Goal: Task Accomplishment & Management: Manage account settings

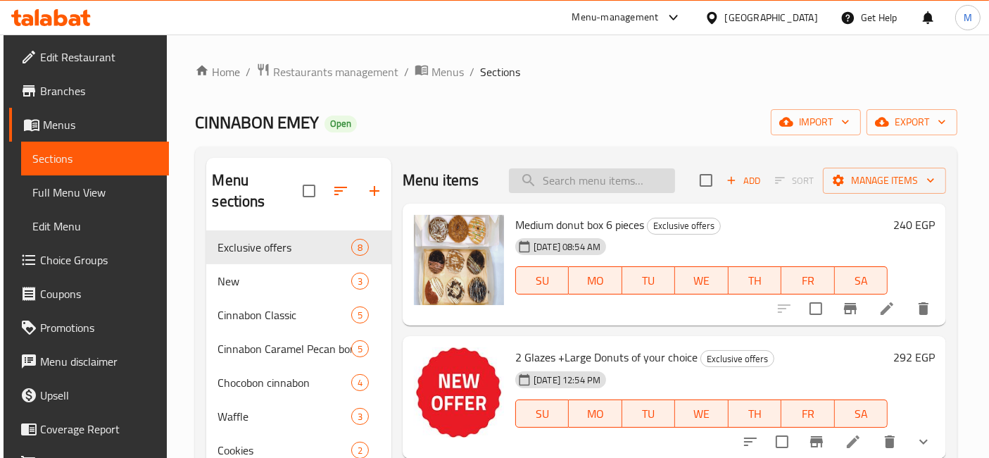
click at [586, 182] on input "search" at bounding box center [592, 180] width 166 height 25
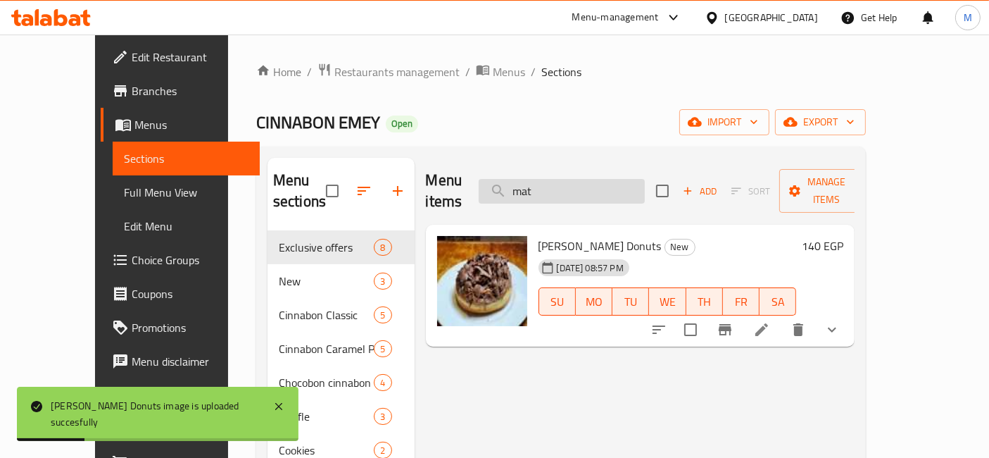
click at [583, 188] on input "mat" at bounding box center [562, 191] width 166 height 25
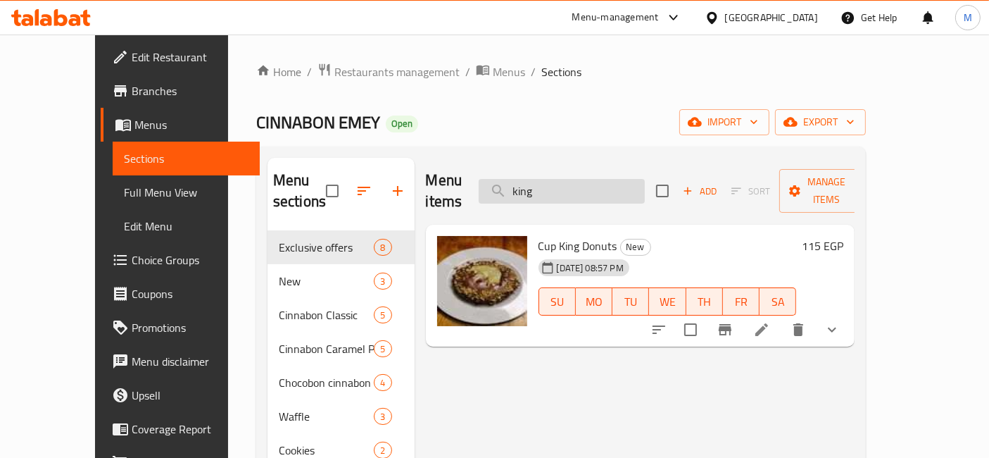
click at [611, 179] on input "king" at bounding box center [562, 191] width 166 height 25
type input "k"
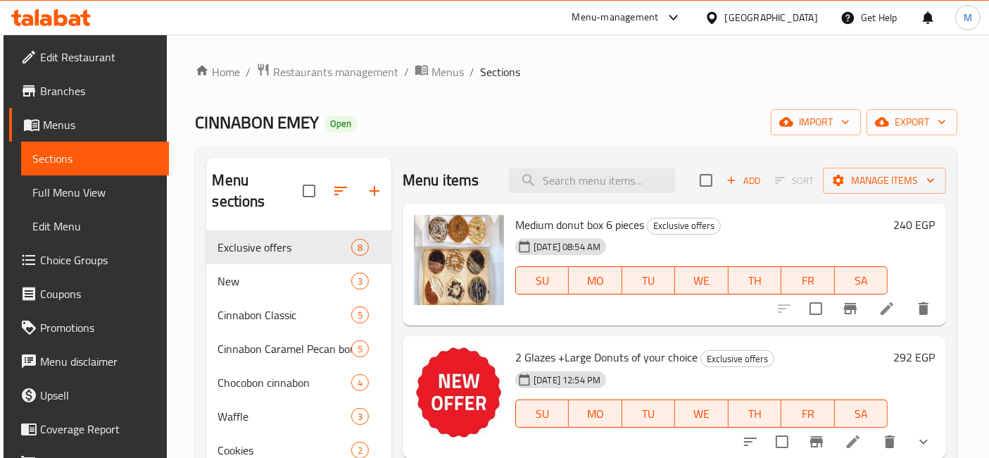
click at [100, 256] on span "Choice Groups" at bounding box center [99, 259] width 118 height 17
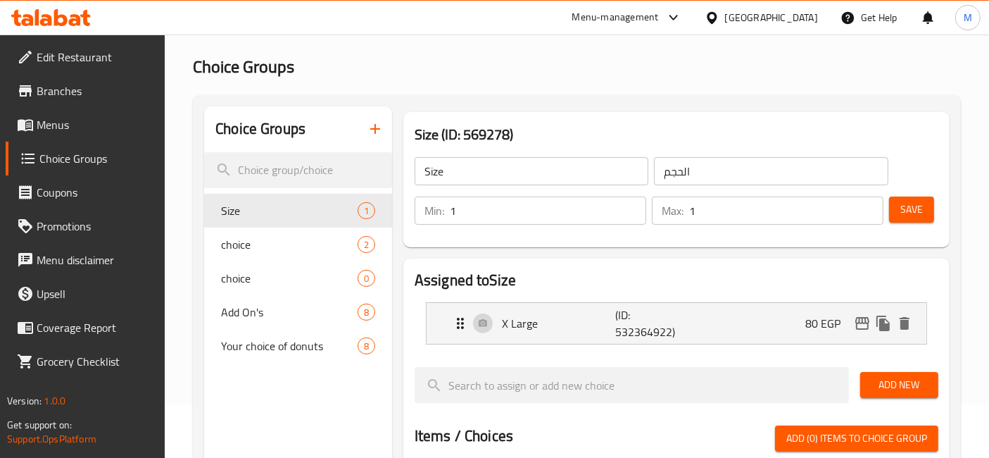
scroll to position [78, 0]
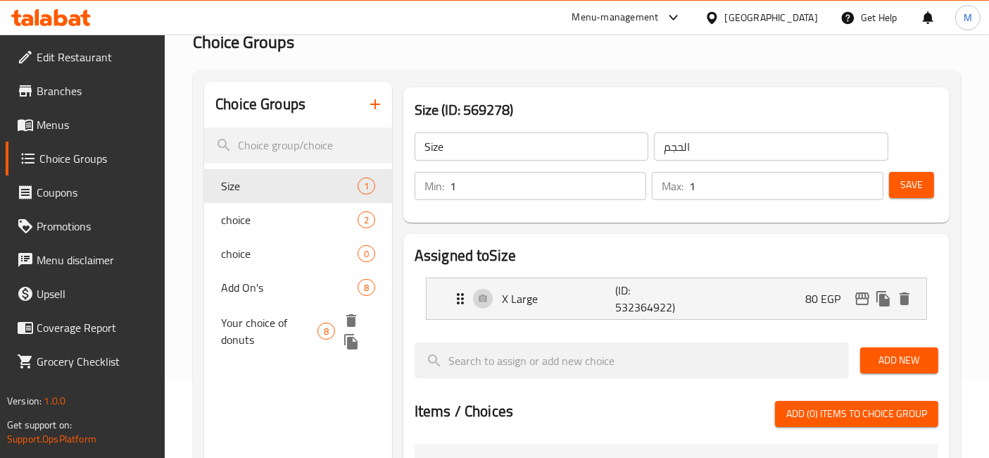
click at [294, 314] on span "Your choice of donuts" at bounding box center [269, 331] width 96 height 34
type input "Your choice of donuts"
type input "اختيارك من الدونات"
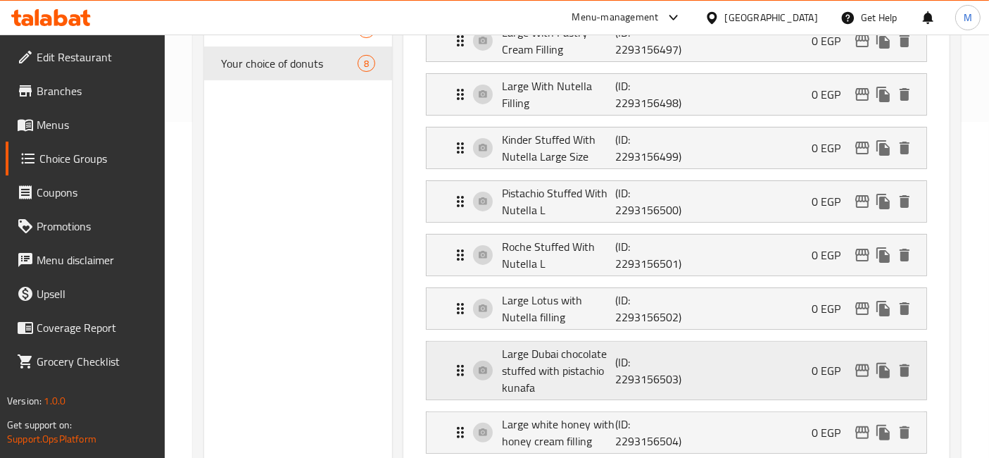
scroll to position [0, 0]
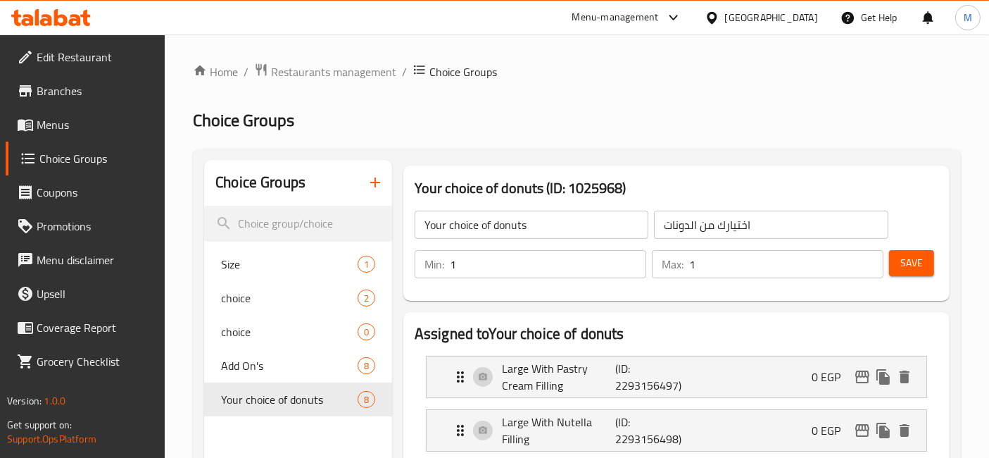
click at [96, 139] on link "Menus" at bounding box center [86, 125] width 160 height 34
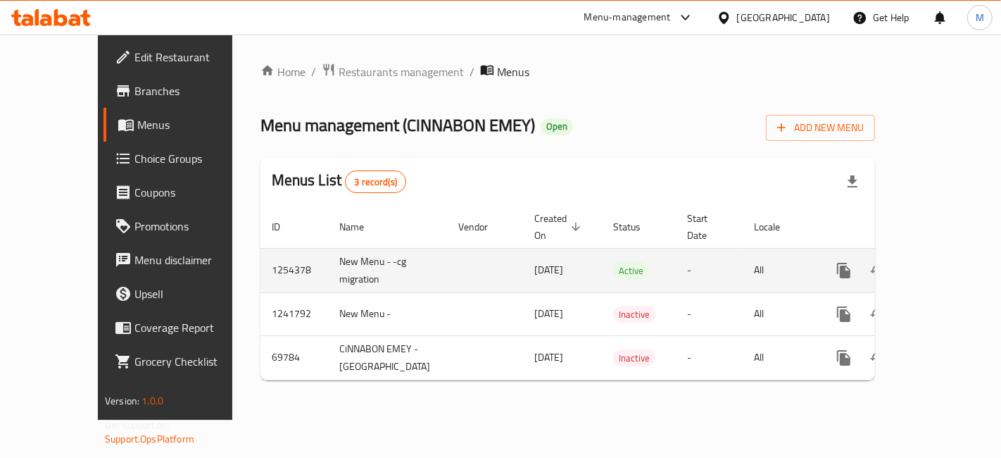
click at [903, 258] on div "Home / Restaurants management / Menus Menu management ( CINNABON EMEY ) Open Ad…" at bounding box center [567, 227] width 671 height 385
click at [951, 253] on link "enhanced table" at bounding box center [946, 270] width 34 height 34
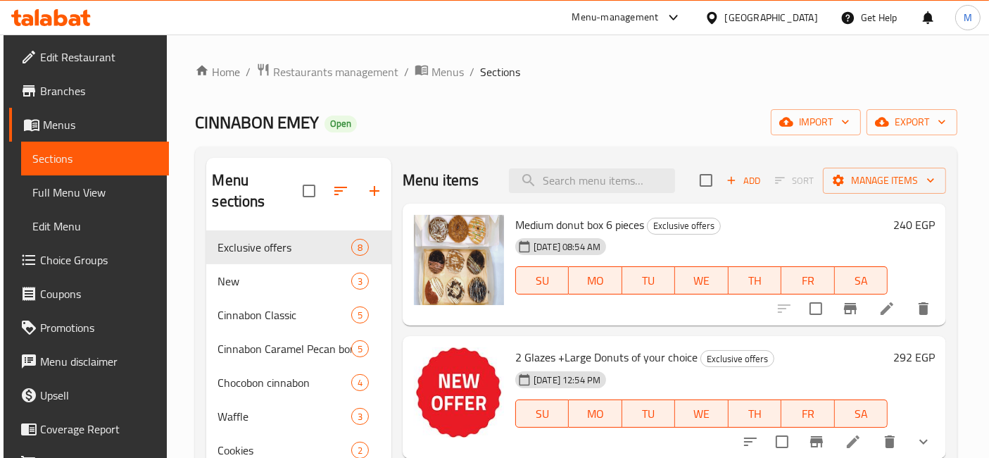
click at [65, 261] on span "Choice Groups" at bounding box center [99, 259] width 118 height 17
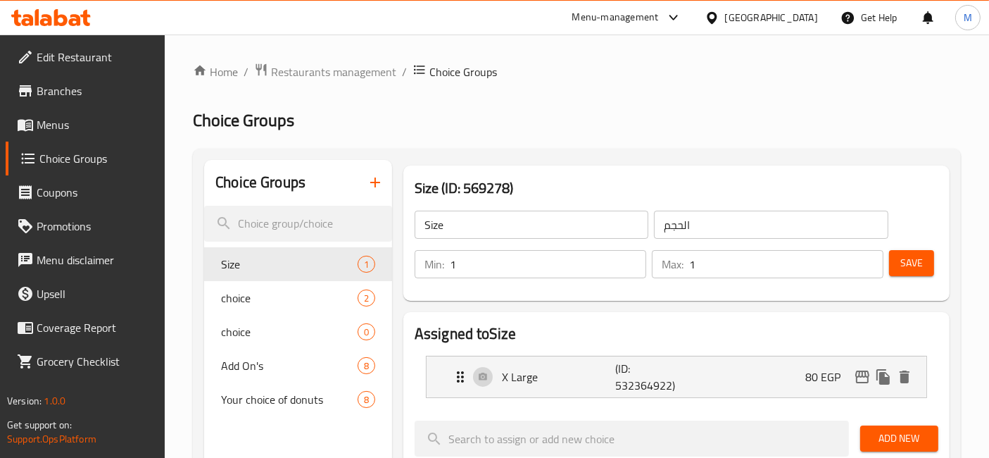
scroll to position [78, 0]
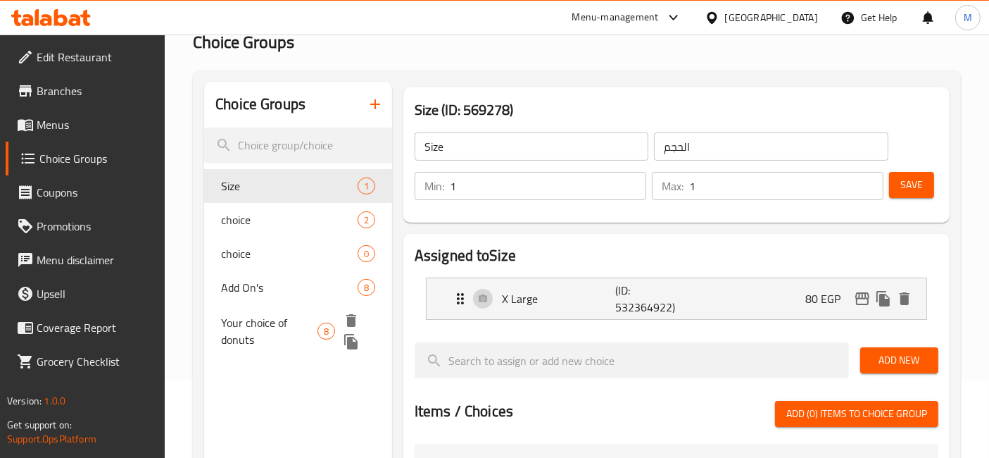
click at [303, 330] on span "Your choice of donuts" at bounding box center [269, 331] width 96 height 34
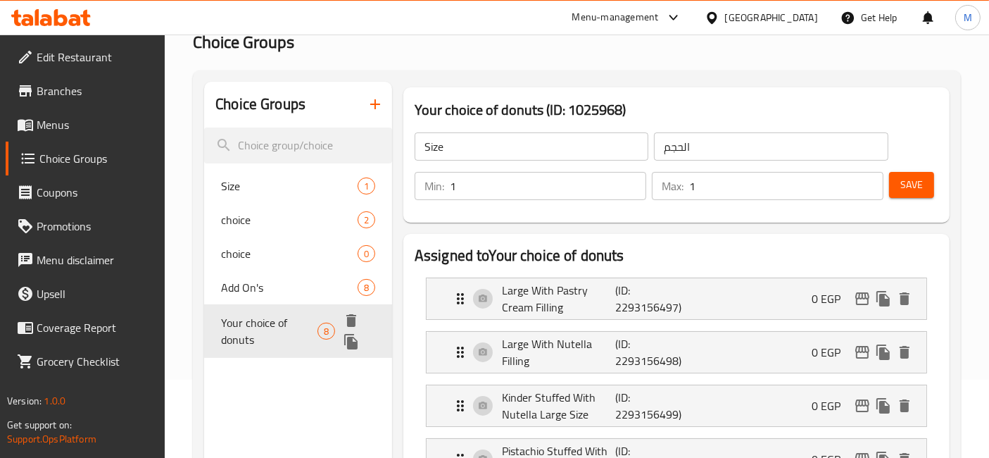
type input "Your choice of donuts"
type input "اختيارك من الدونات"
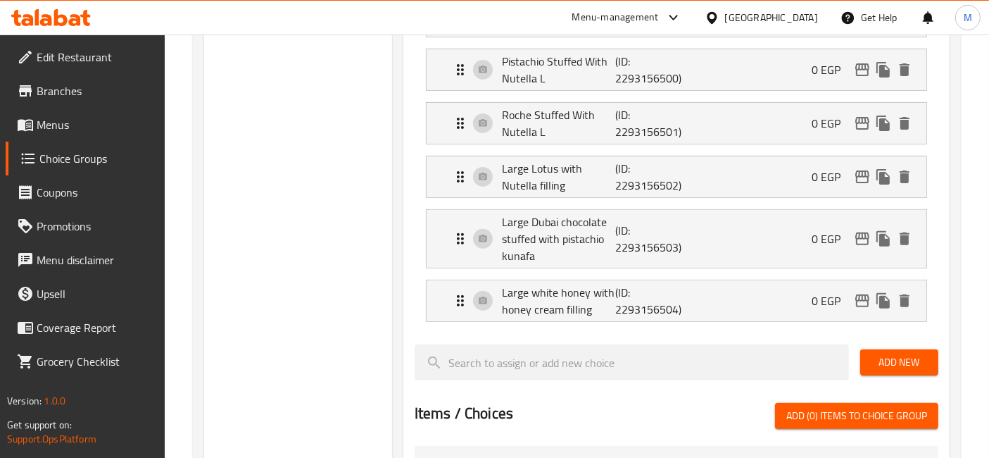
scroll to position [469, 0]
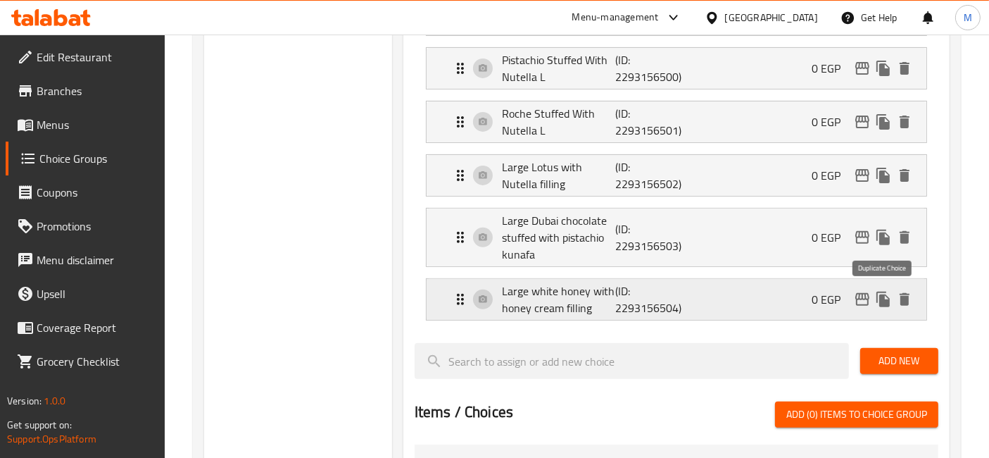
click at [890, 297] on icon "duplicate" at bounding box center [883, 299] width 13 height 15
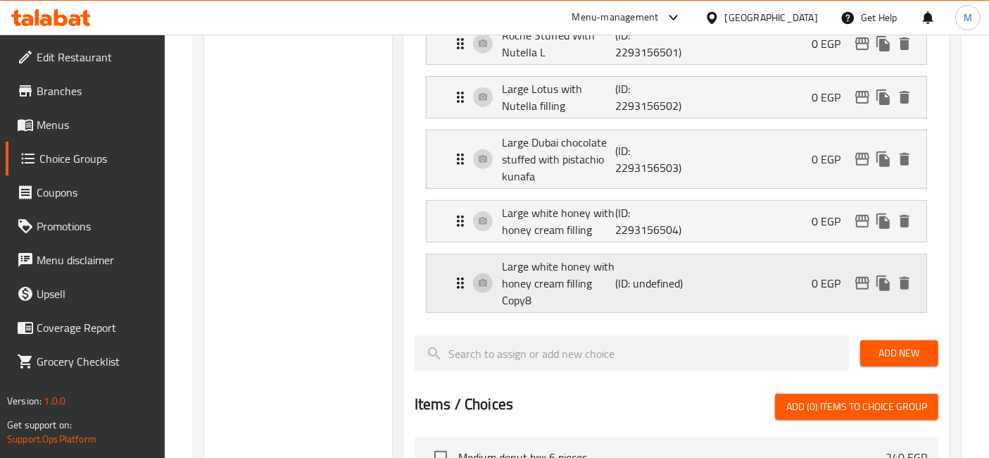
click at [578, 292] on p "Large white honey with honey cream filling Copy8" at bounding box center [558, 283] width 113 height 51
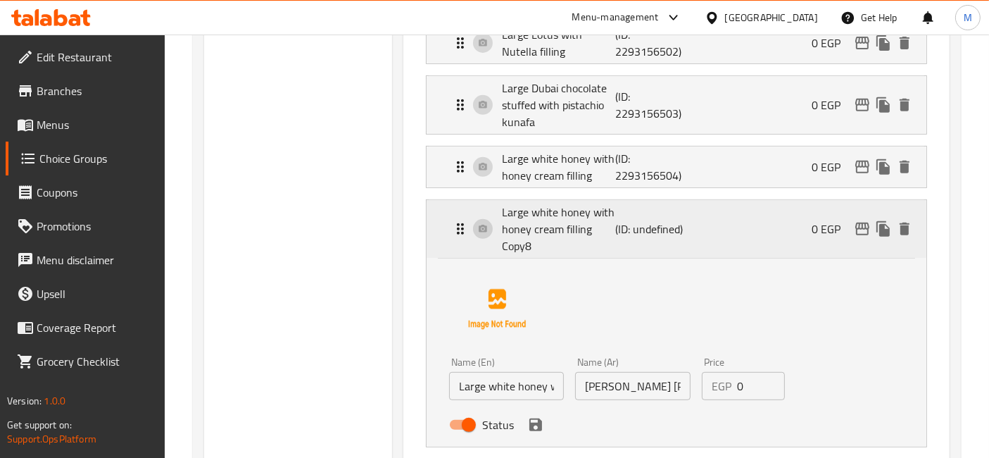
scroll to position [625, 0]
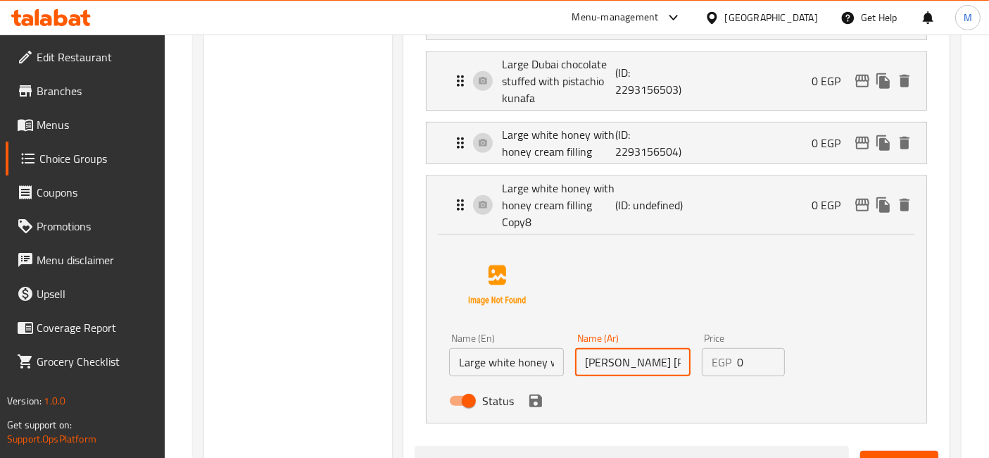
click at [635, 363] on input "[PERSON_NAME] [PERSON_NAME]" at bounding box center [632, 362] width 115 height 28
type input "l"
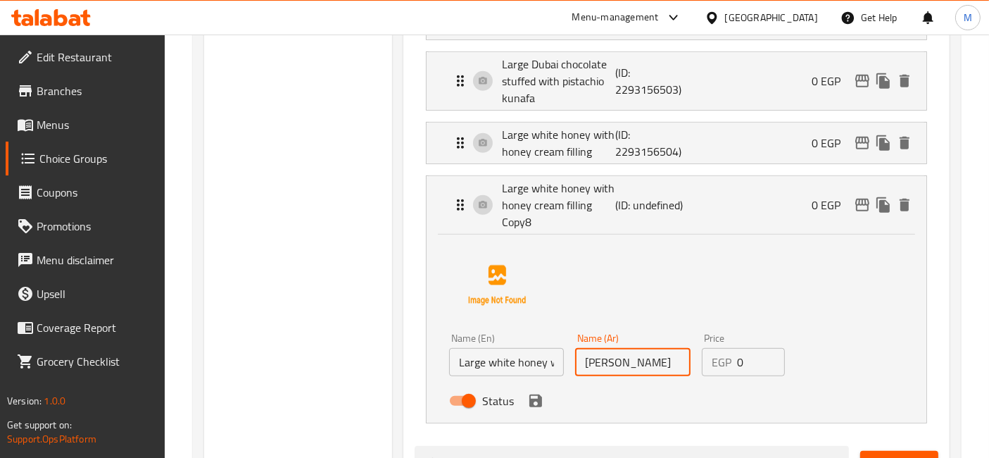
type input "[PERSON_NAME]"
click at [510, 368] on input "Large white honey with honey cream filling Copy8" at bounding box center [506, 362] width 115 height 28
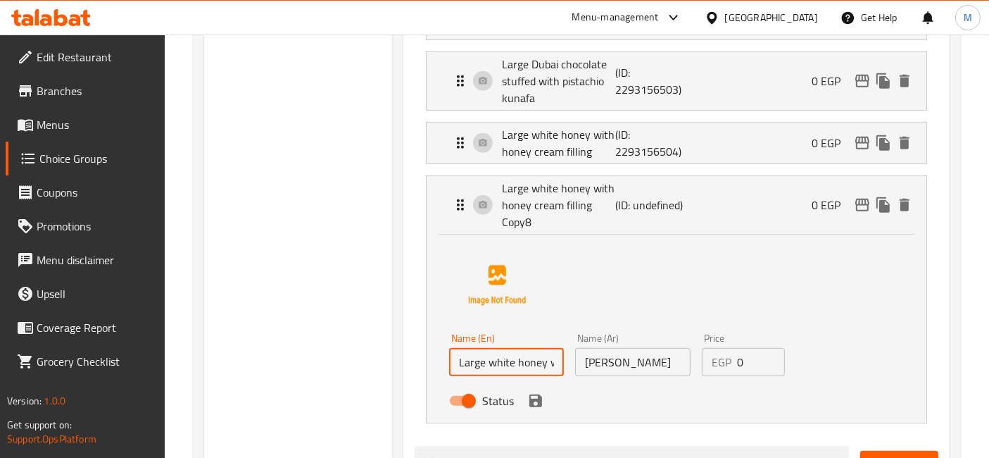
click at [510, 368] on input "Large white honey with honey cream filling Copy8" at bounding box center [506, 362] width 115 height 28
type input "’"
type input "Matelda"
click at [631, 365] on input "[PERSON_NAME]" at bounding box center [632, 362] width 115 height 28
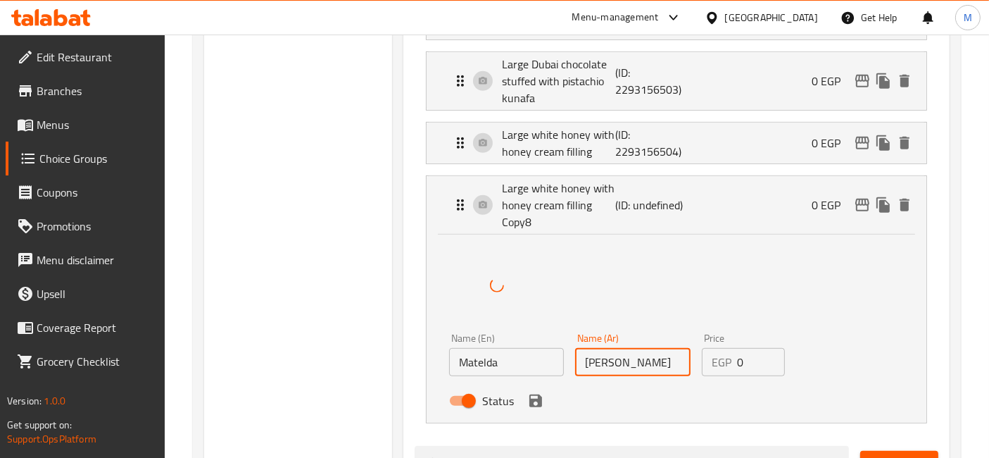
type input "[PERSON_NAME]"
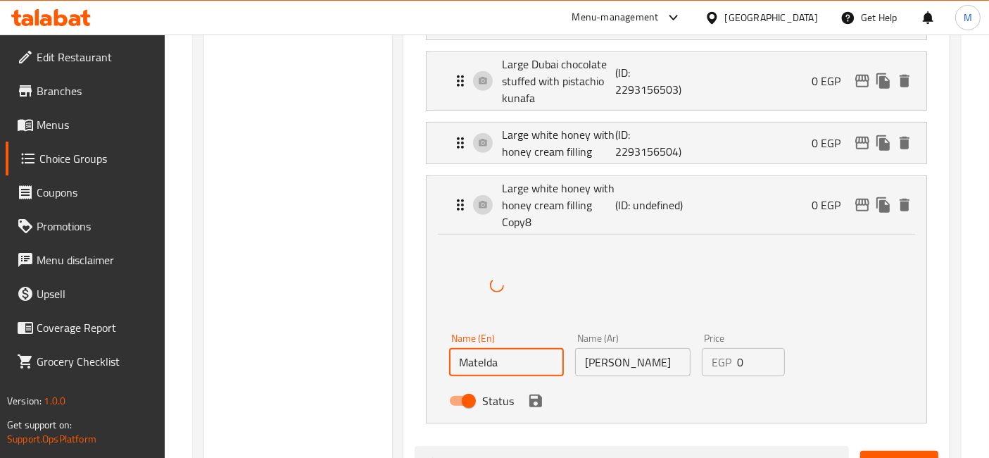
click at [535, 361] on input "Matelda" at bounding box center [506, 362] width 115 height 28
type input "[PERSON_NAME]"
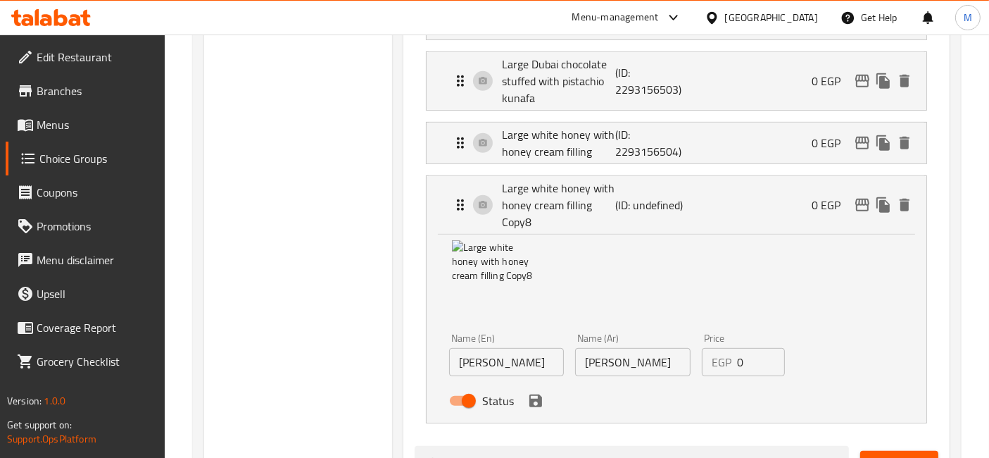
click at [871, 315] on div "AxiosError: Network Error Name (En) Matelda Large Name (En) Name (Ar) [PERSON_N…" at bounding box center [676, 325] width 455 height 177
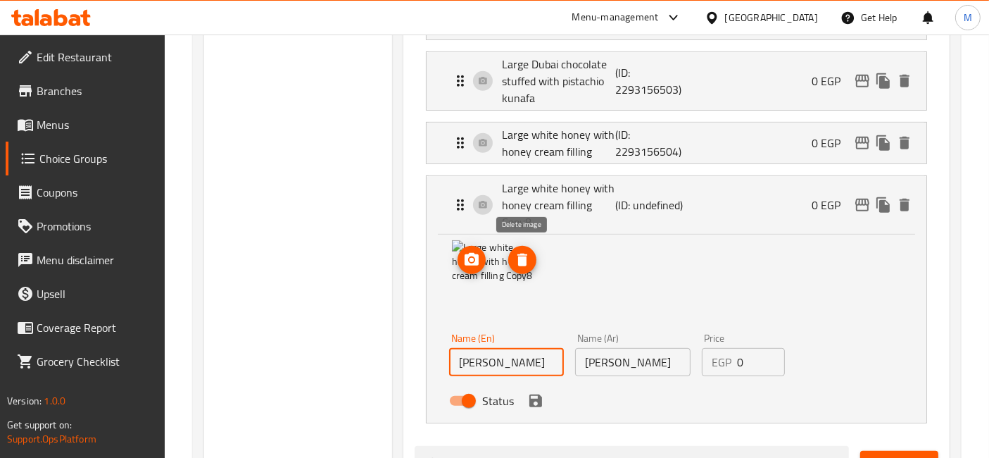
click at [525, 253] on icon "delete image" at bounding box center [523, 259] width 10 height 13
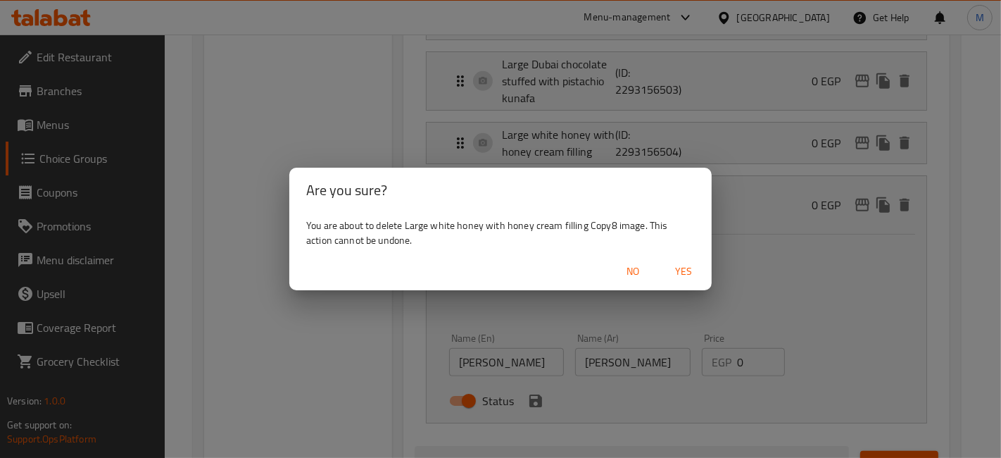
click at [452, 246] on div "You are about to delete Large white honey with honey cream filling Copy8 image.…" at bounding box center [500, 232] width 422 height 39
click at [679, 263] on span "Yes" at bounding box center [684, 272] width 34 height 18
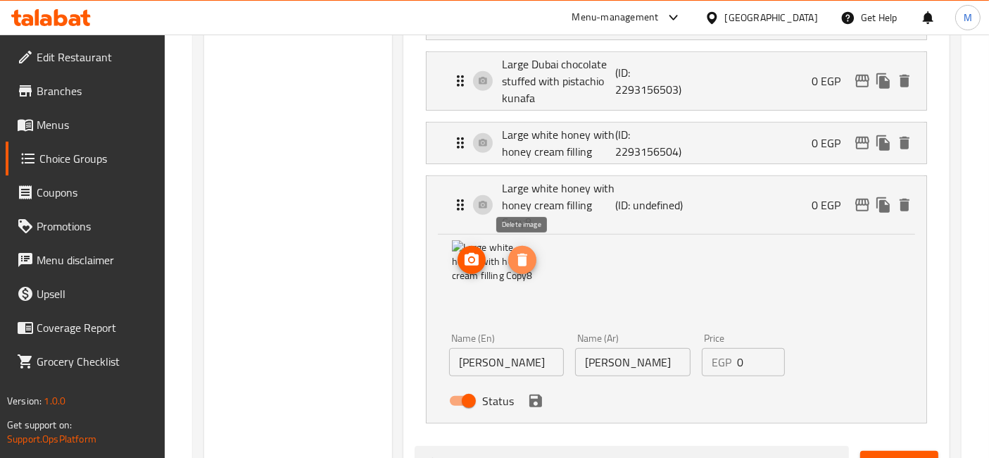
click at [518, 269] on button "delete image" at bounding box center [522, 260] width 28 height 28
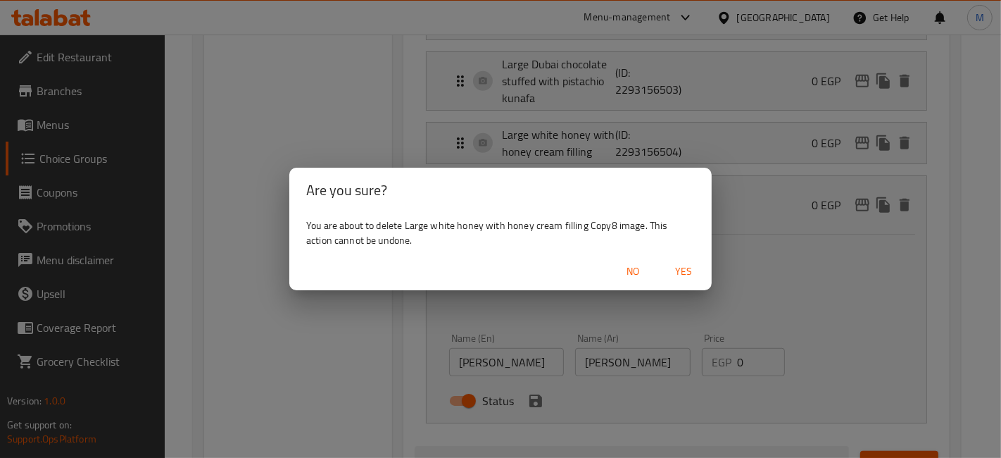
click at [693, 272] on span "Yes" at bounding box center [684, 272] width 34 height 18
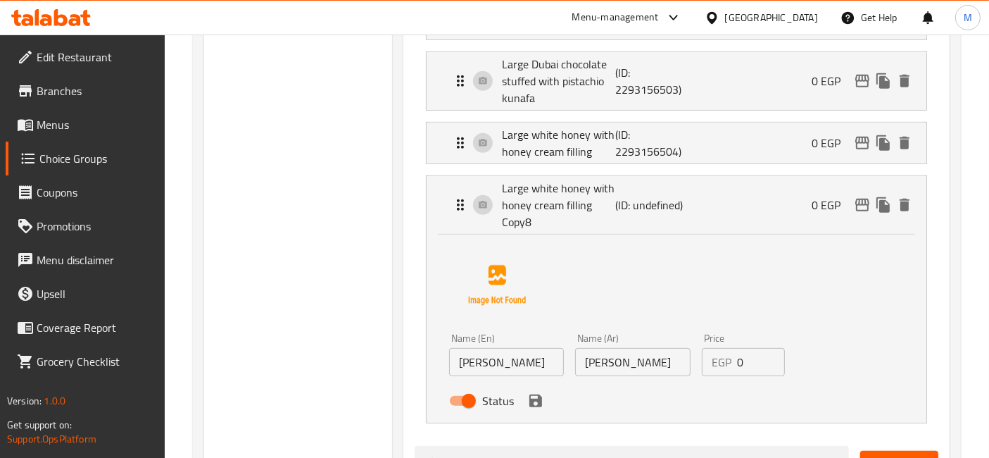
click at [609, 357] on input "[PERSON_NAME]" at bounding box center [632, 362] width 115 height 28
paste input "دونات [PERSON_NAME]"
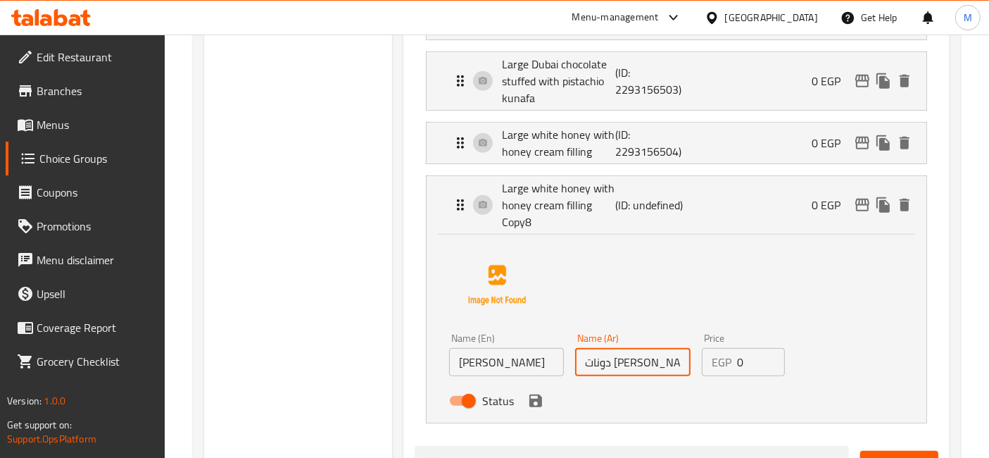
type input "دونات [PERSON_NAME]"
click at [480, 349] on input "[PERSON_NAME]" at bounding box center [506, 362] width 115 height 28
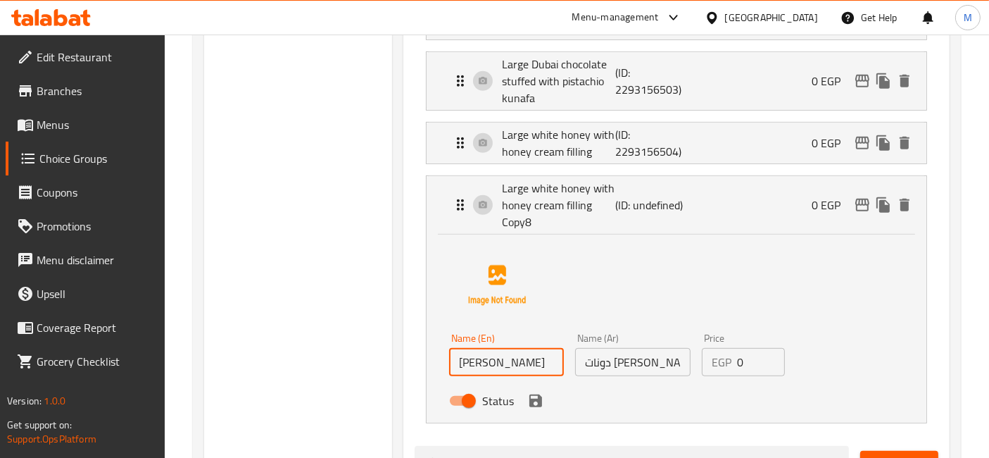
click at [480, 349] on input "[PERSON_NAME]" at bounding box center [506, 362] width 115 height 28
paste input "[PERSON_NAME] Cake Donut"
type input "[PERSON_NAME] Donut"
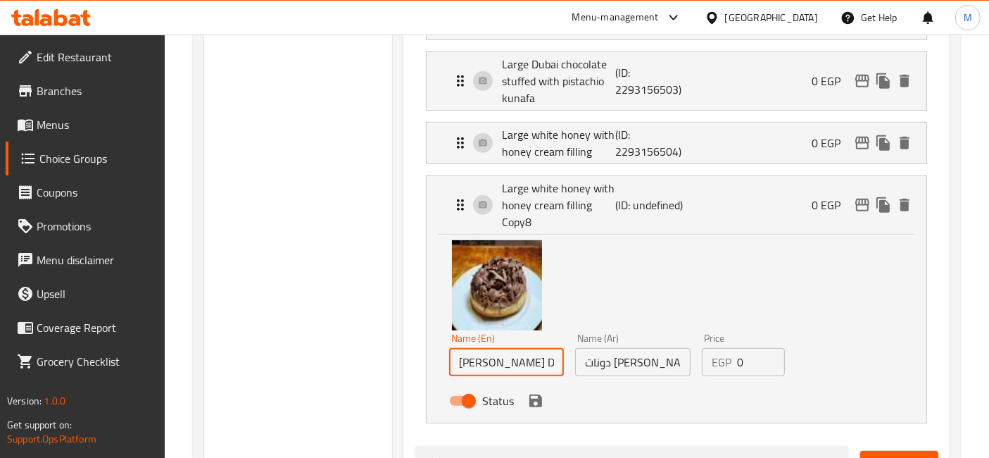
click at [920, 339] on div "[URL][DOMAIN_NAME] Name (En) [PERSON_NAME] Donut Name (En) Name (Ar) دونات [PER…" at bounding box center [677, 328] width 500 height 188
click at [539, 397] on icon "save" at bounding box center [536, 400] width 13 height 13
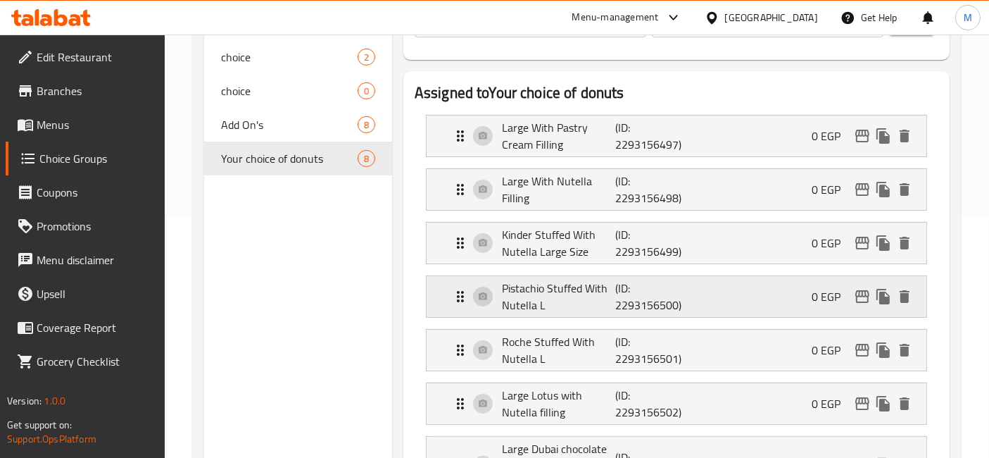
scroll to position [78, 0]
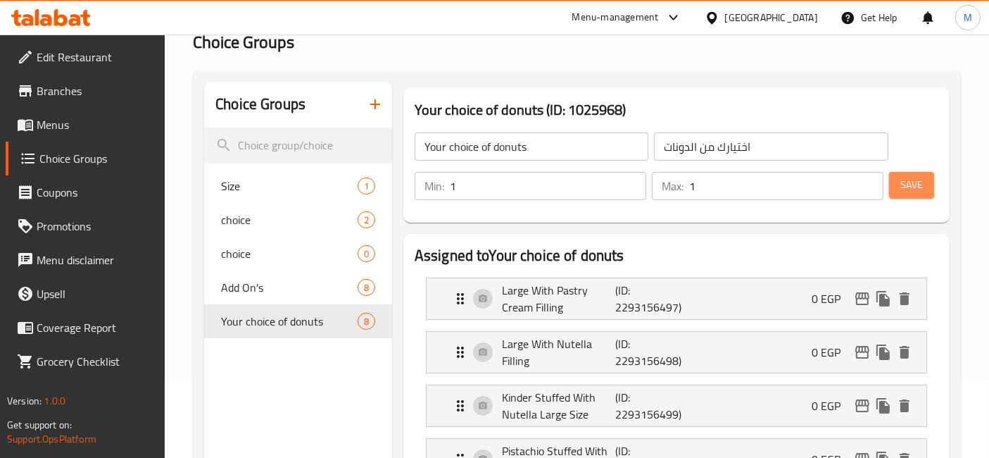
click at [923, 180] on button "Save" at bounding box center [911, 185] width 45 height 26
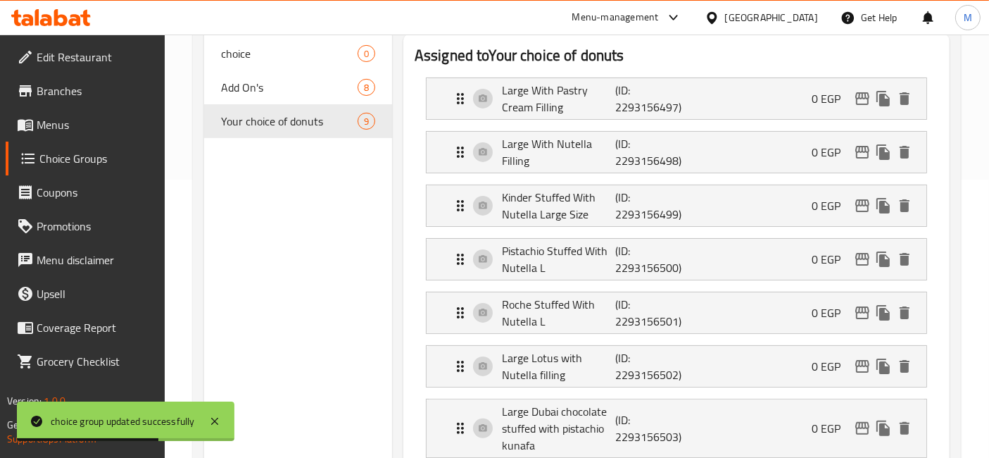
scroll to position [547, 0]
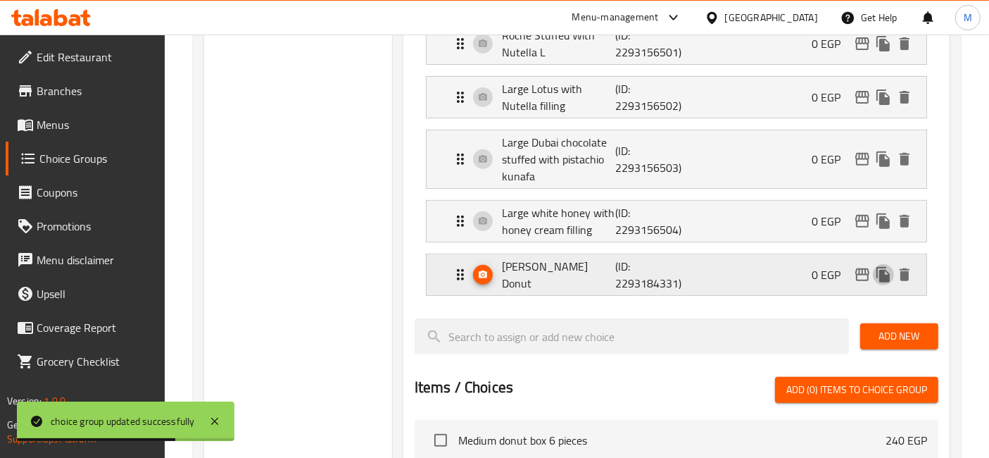
click at [889, 266] on icon "duplicate" at bounding box center [883, 274] width 17 height 17
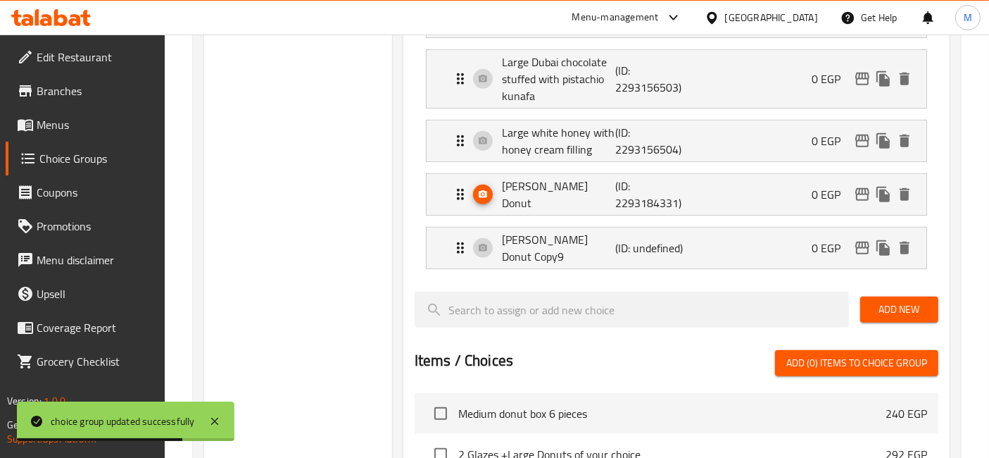
scroll to position [704, 0]
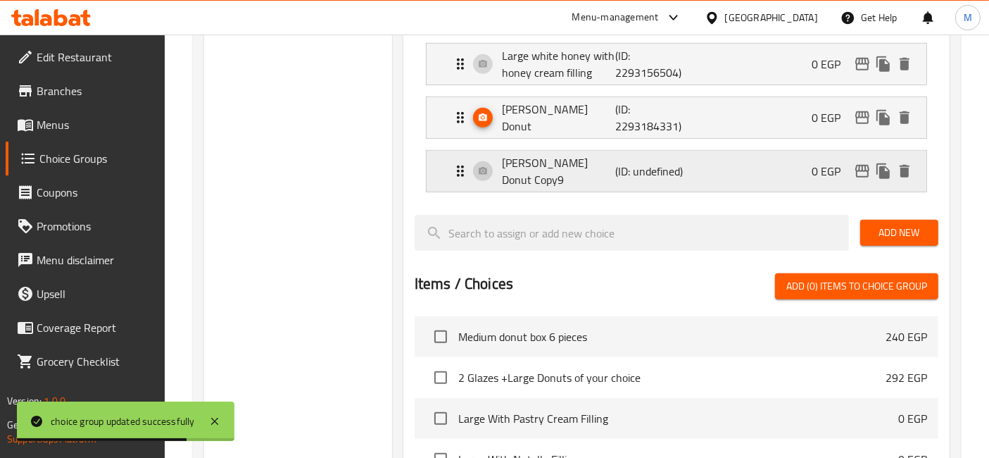
click at [668, 165] on p "(ID: undefined)" at bounding box center [653, 171] width 76 height 17
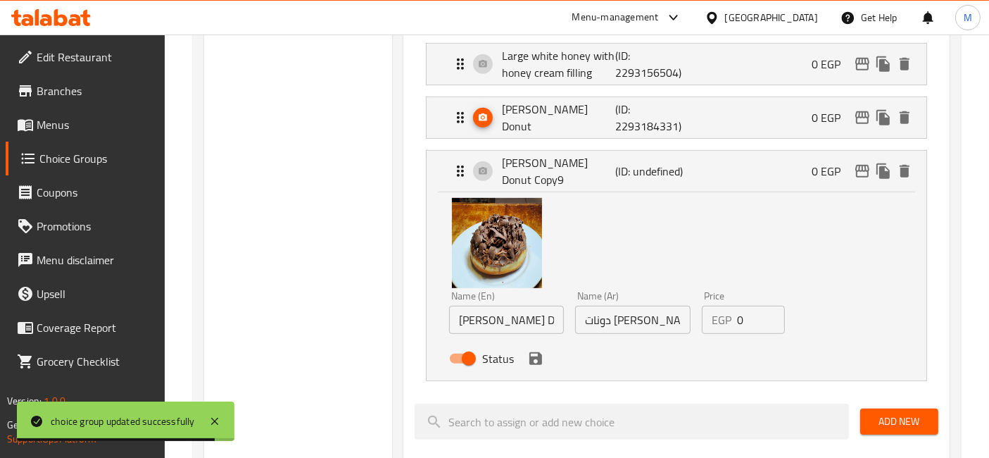
click at [634, 319] on input "دونات [PERSON_NAME]" at bounding box center [632, 320] width 115 height 28
paste input "ب كنج"
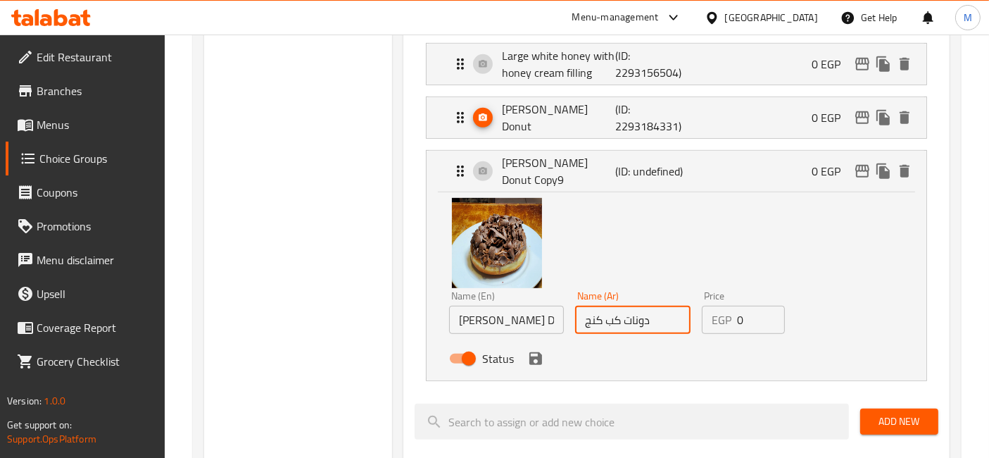
type input "دونات كب كنج"
click at [531, 320] on input "[PERSON_NAME] Donut Copy9" at bounding box center [506, 320] width 115 height 28
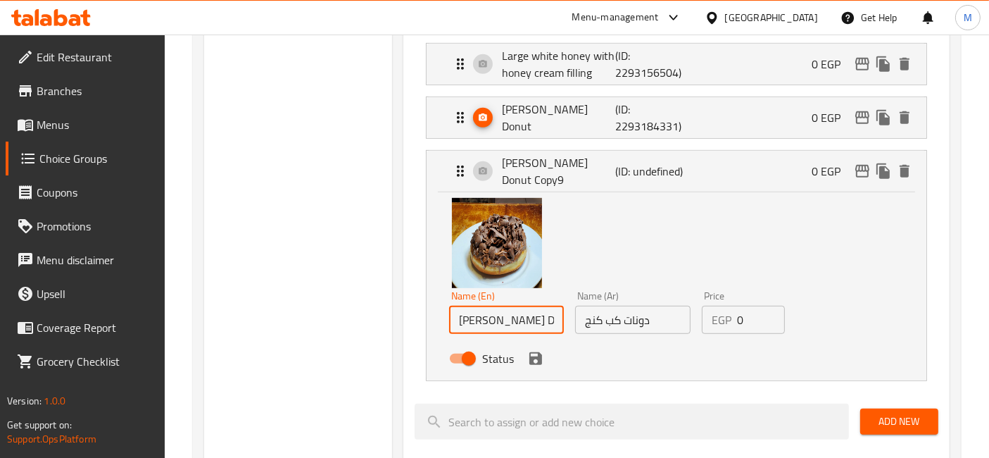
click at [531, 320] on input "[PERSON_NAME] Donut Copy9" at bounding box center [506, 320] width 115 height 28
paste input "Cup King Donuts"
click at [535, 355] on icon "save" at bounding box center [536, 358] width 13 height 13
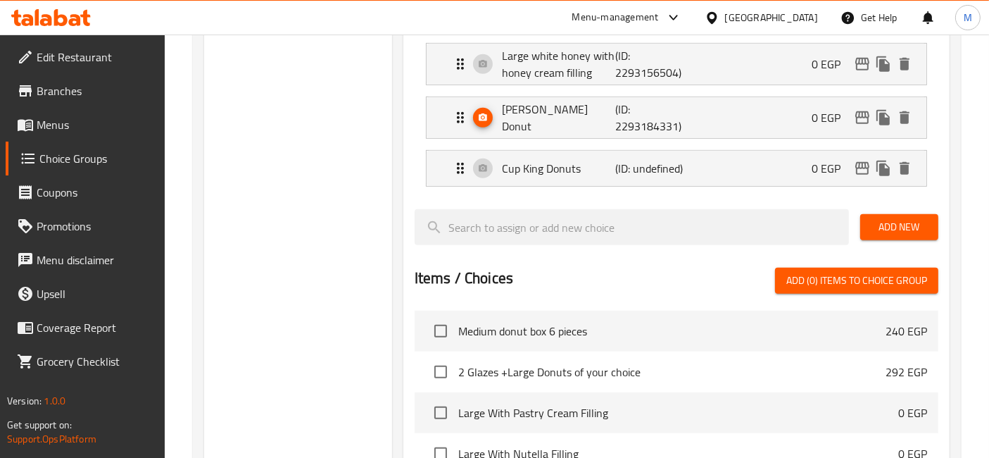
type input "Cup King Donuts"
click at [580, 168] on p "Cup King Donuts" at bounding box center [558, 168] width 113 height 17
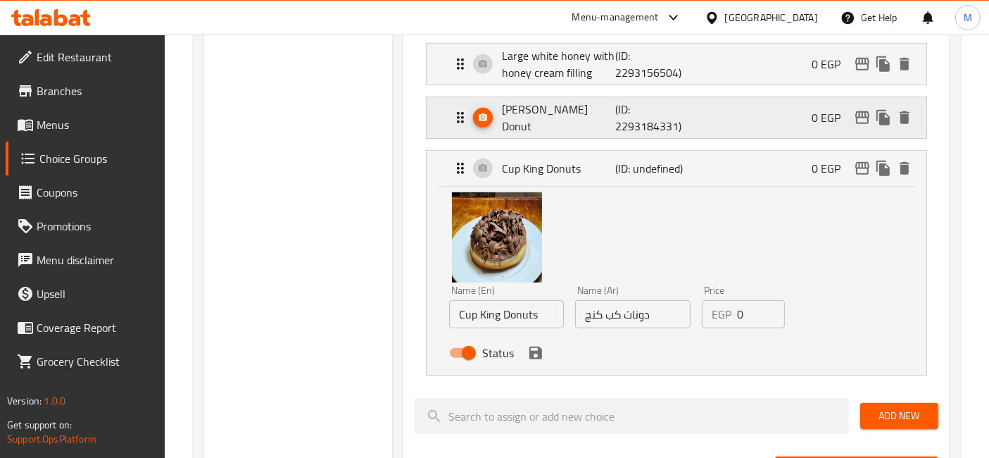
click at [551, 118] on p "[PERSON_NAME] Donut" at bounding box center [558, 118] width 113 height 34
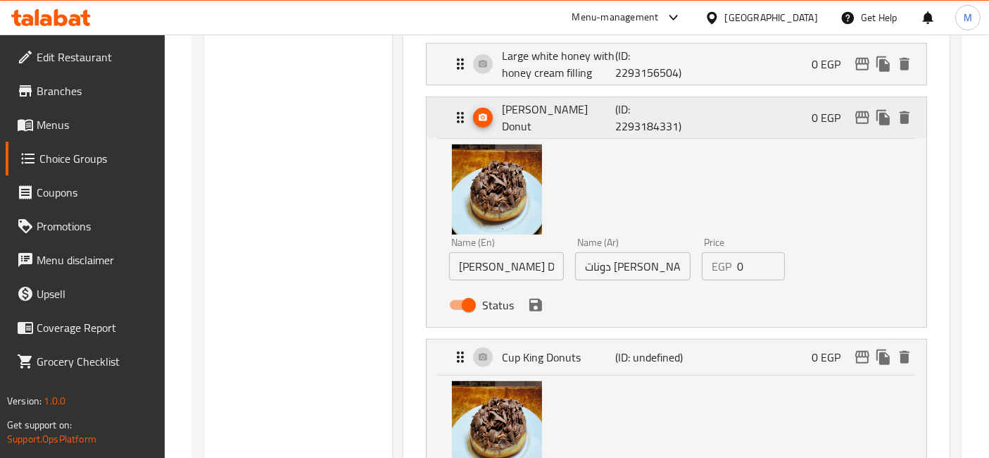
click at [551, 118] on p "[PERSON_NAME] Donut" at bounding box center [558, 118] width 113 height 34
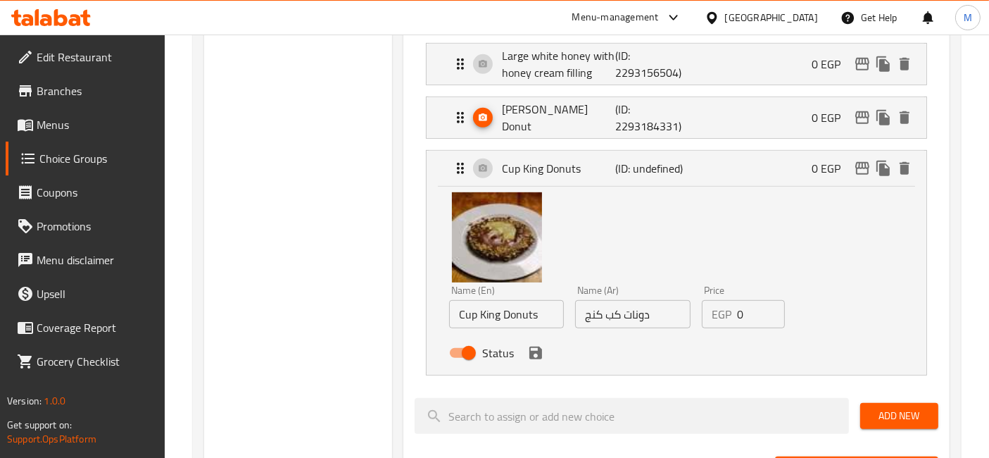
click at [535, 351] on icon "save" at bounding box center [535, 352] width 17 height 17
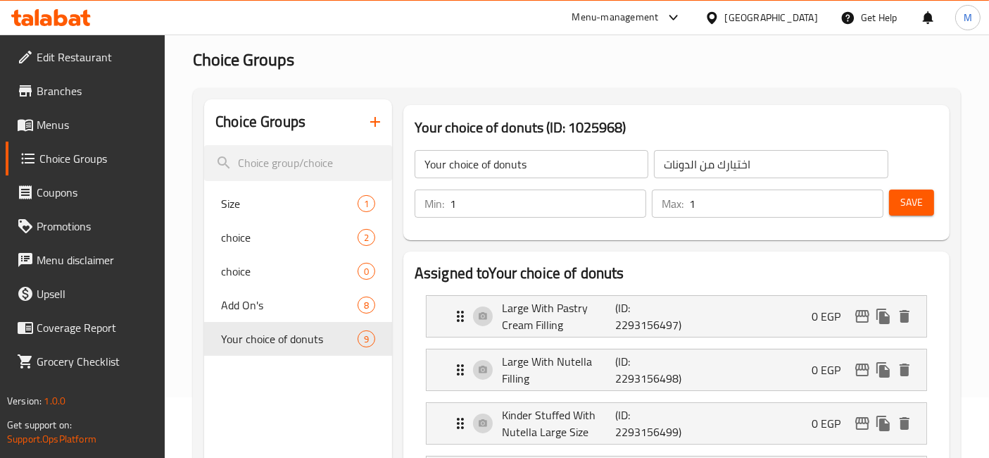
scroll to position [0, 0]
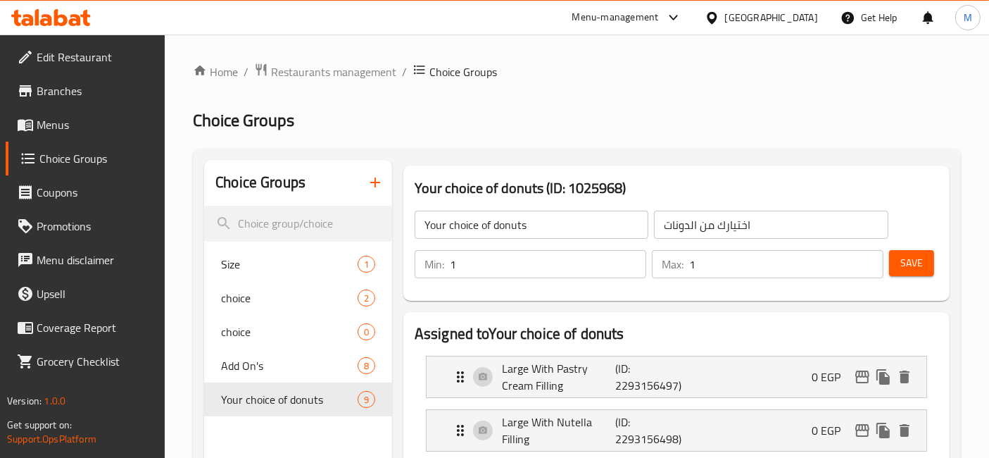
click at [912, 268] on span "Save" at bounding box center [912, 263] width 23 height 18
